Goal: Task Accomplishment & Management: Use online tool/utility

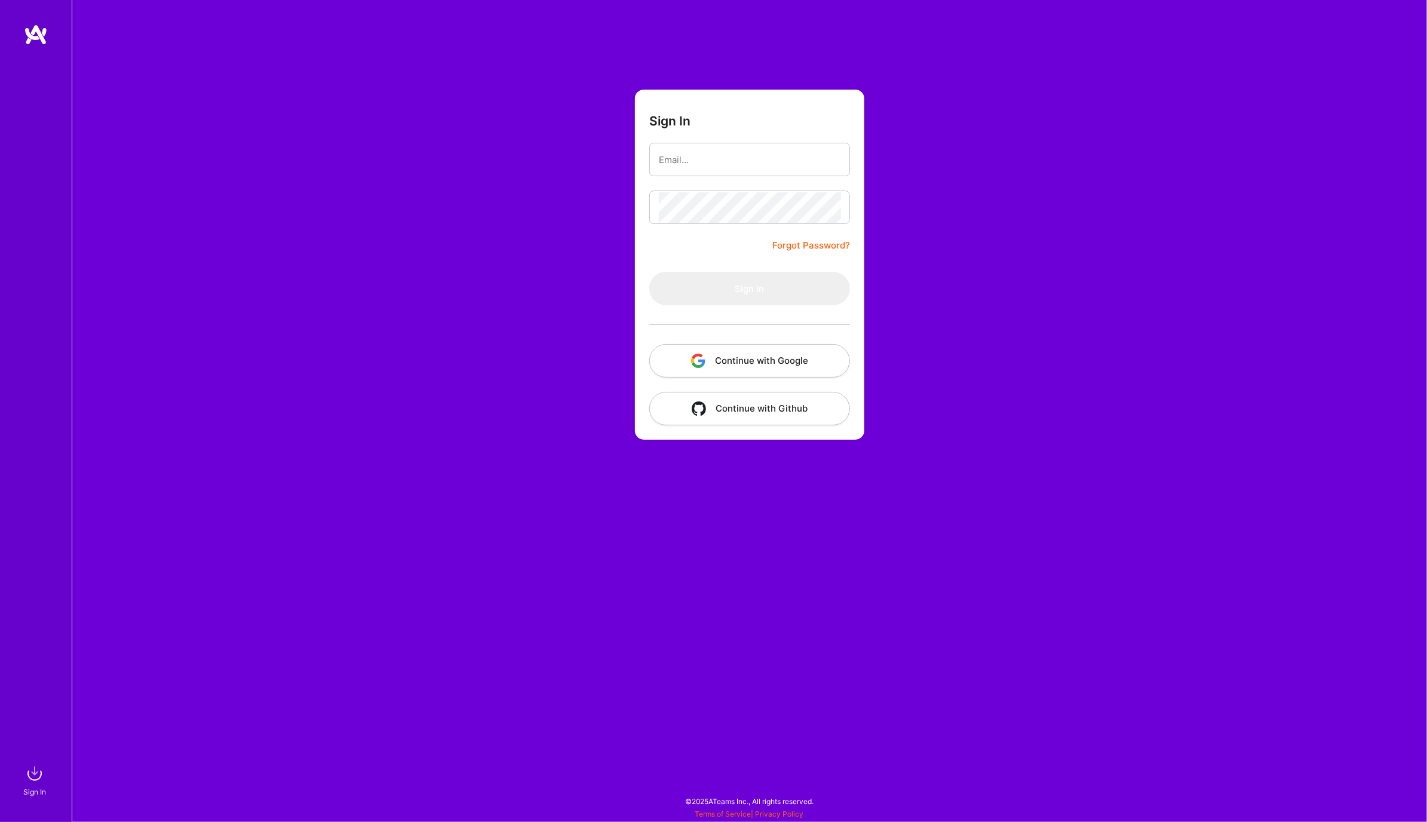
click at [795, 365] on button "Continue with Google" at bounding box center [749, 360] width 201 height 33
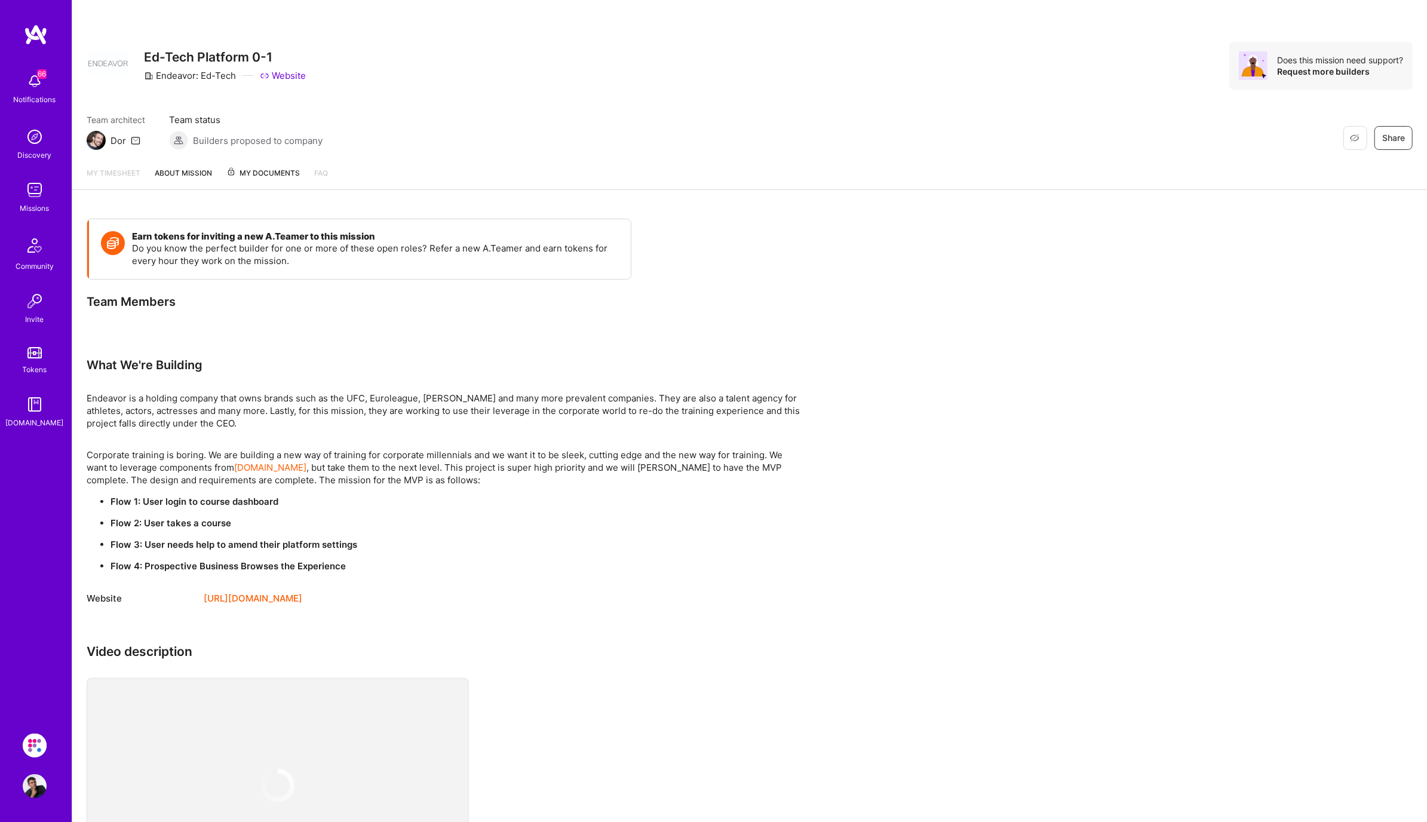
click at [38, 191] on img at bounding box center [35, 190] width 24 height 24
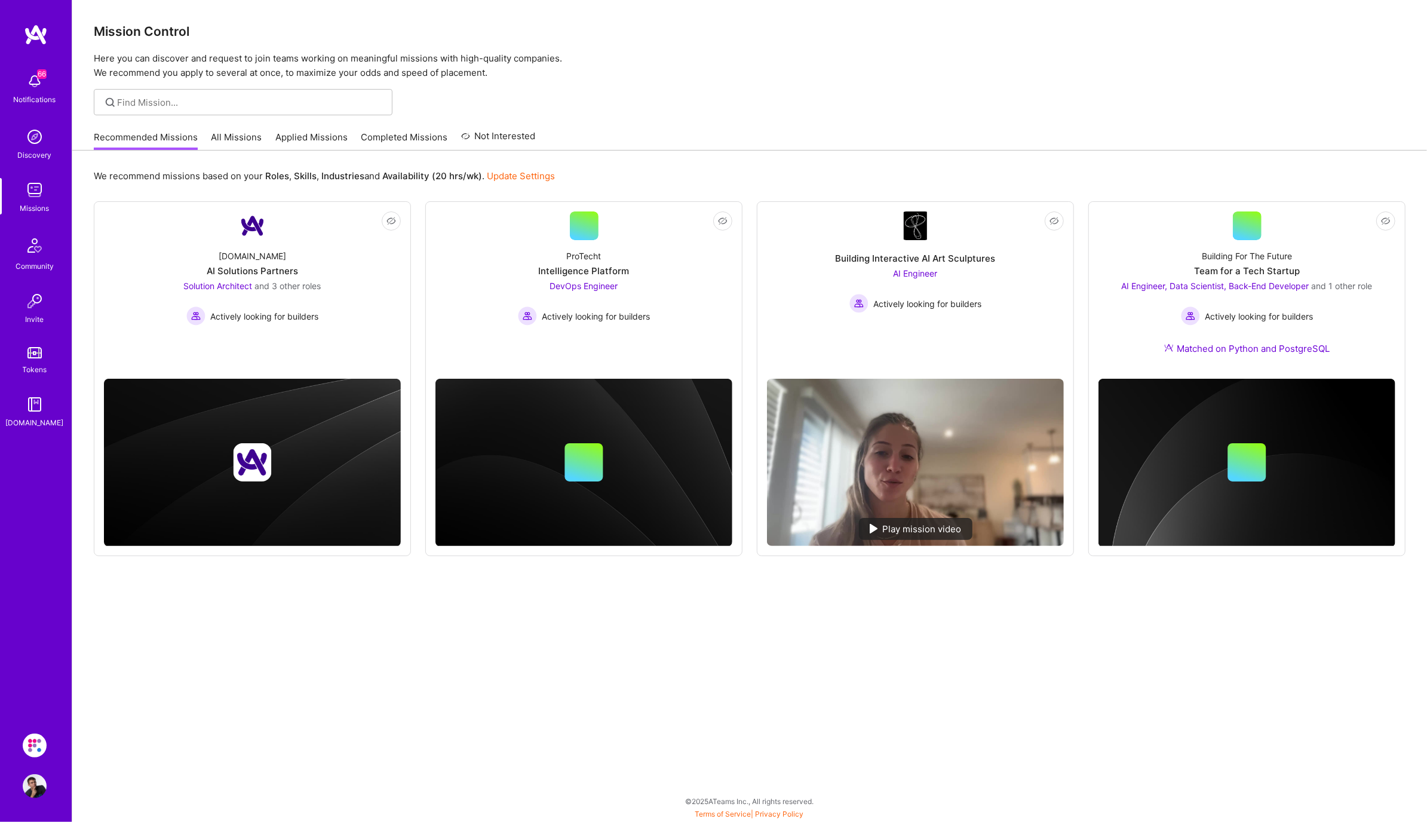
click at [316, 142] on link "Applied Missions" at bounding box center [311, 141] width 72 height 20
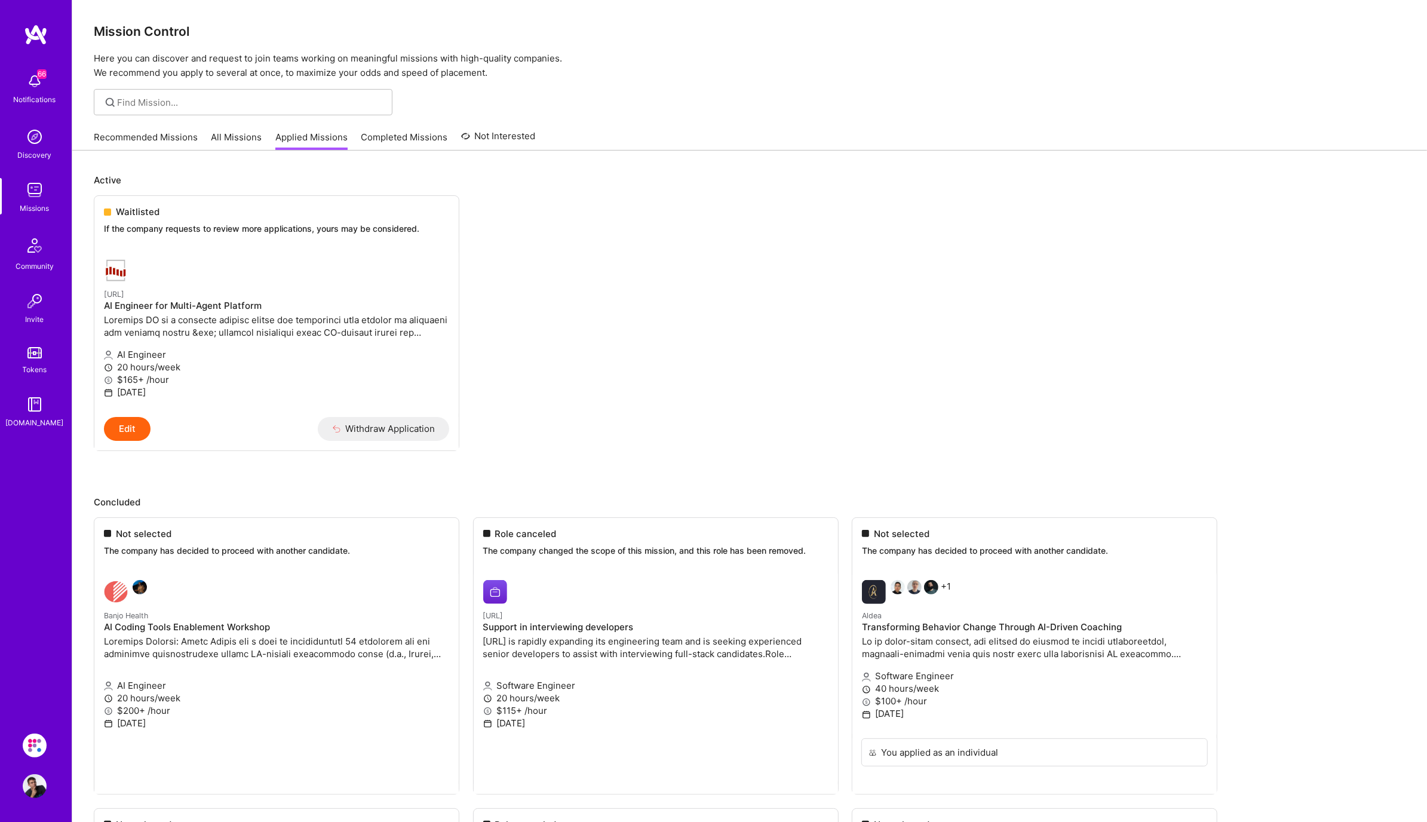
click at [222, 140] on link "All Missions" at bounding box center [236, 141] width 51 height 20
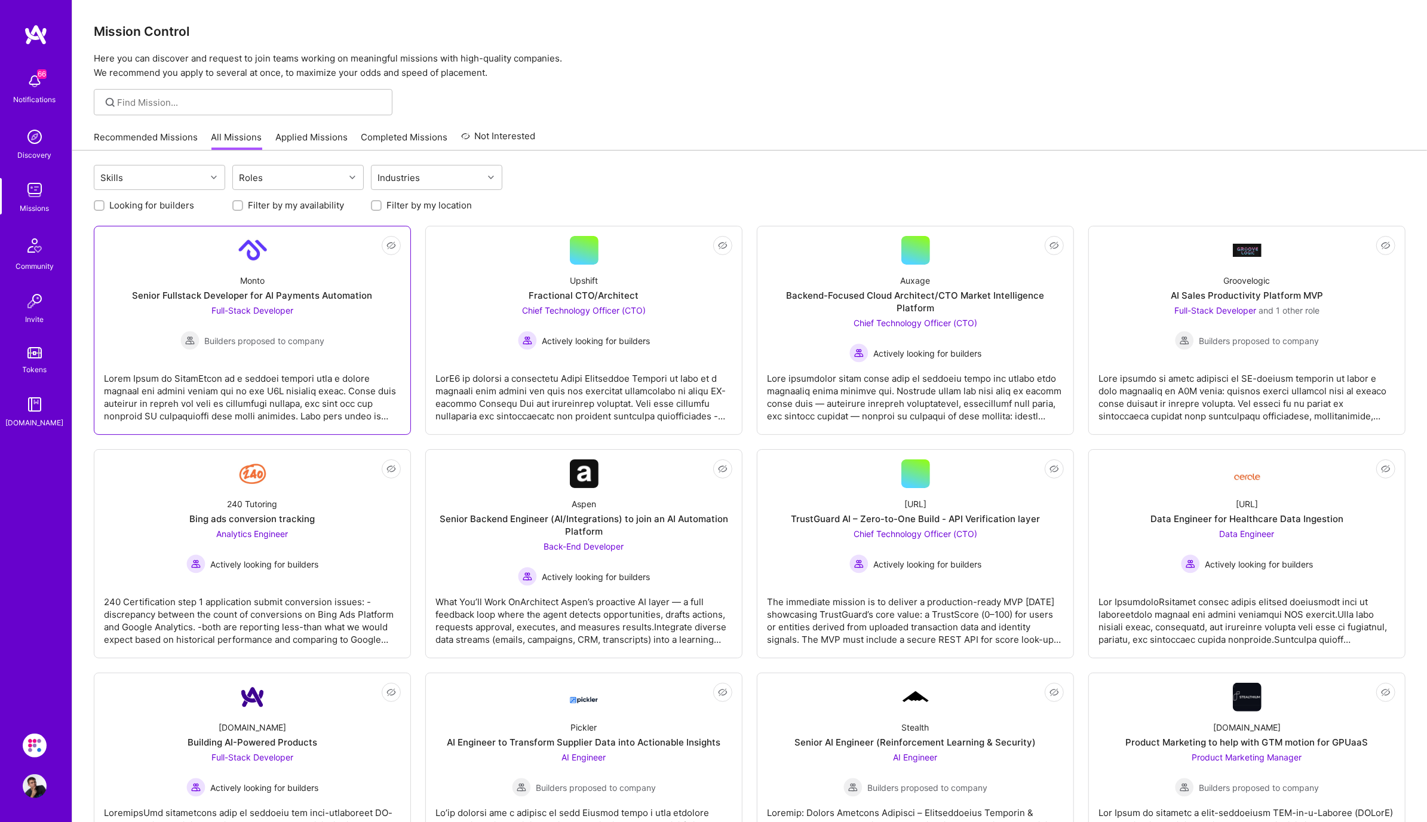
click at [306, 320] on div "Full-Stack Developer Builders proposed to company" at bounding box center [252, 327] width 144 height 46
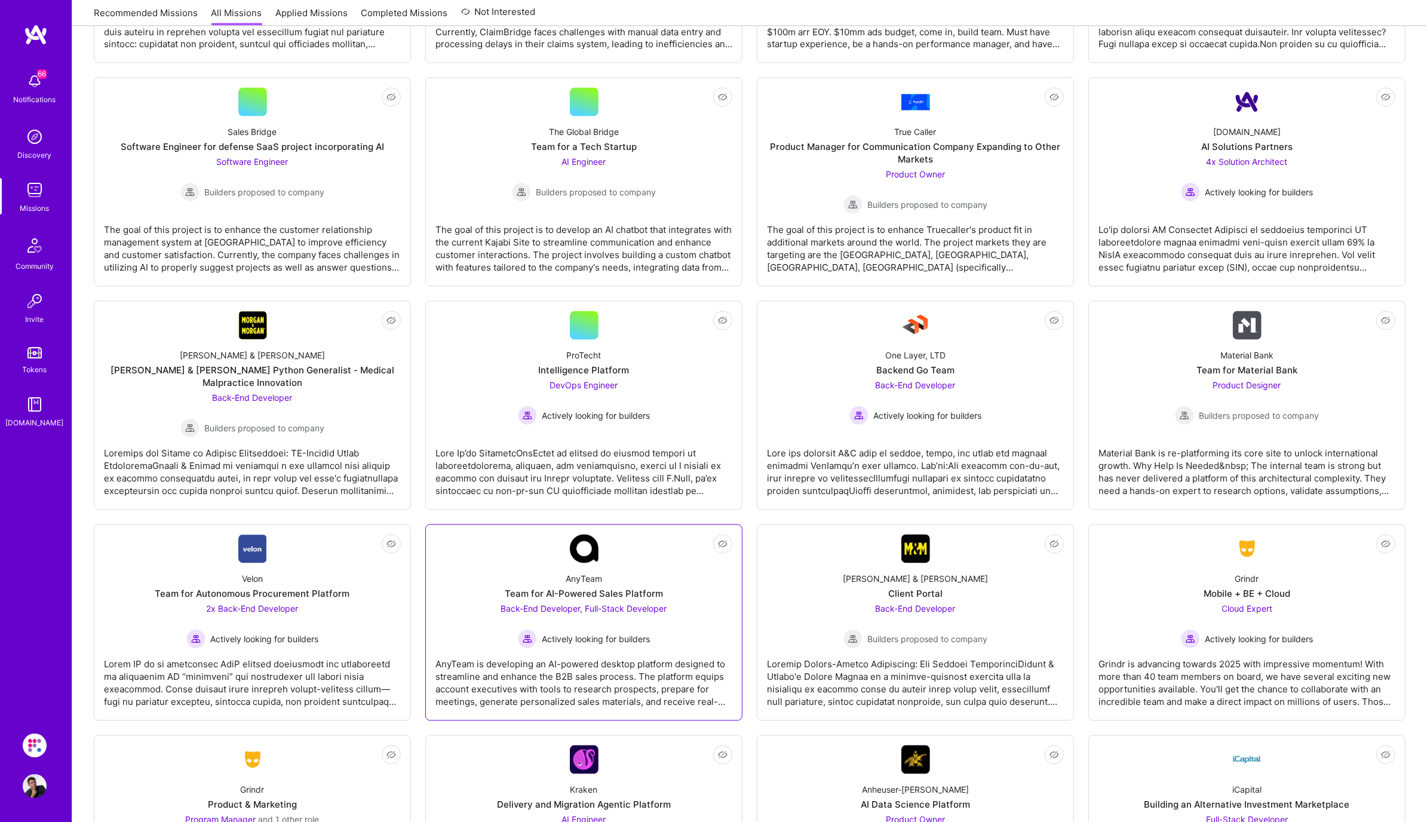
scroll to position [2415, 0]
